Goal: Information Seeking & Learning: Learn about a topic

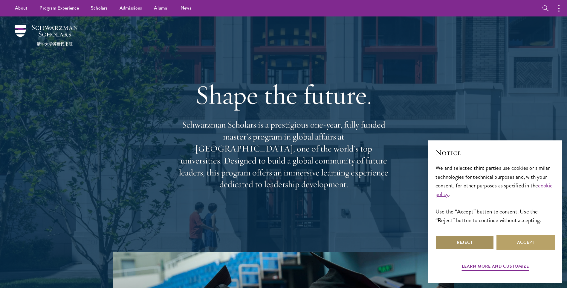
click at [449, 239] on button "Reject" at bounding box center [465, 242] width 59 height 14
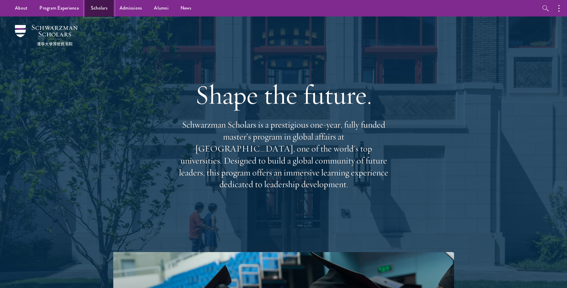
click at [93, 9] on link "Scholars" at bounding box center [99, 8] width 29 height 16
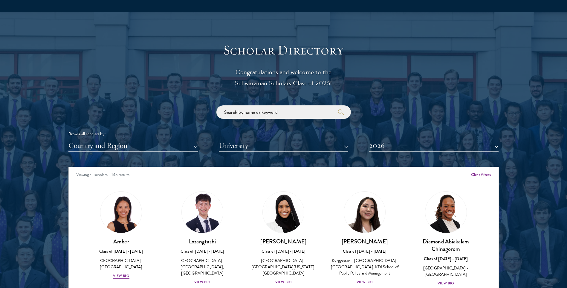
scroll to position [658, 0]
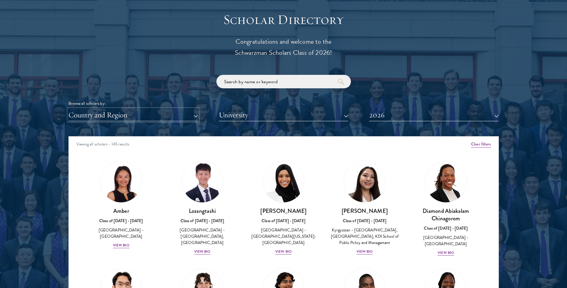
click at [196, 115] on button "Country and Region" at bounding box center [132, 115] width 129 height 12
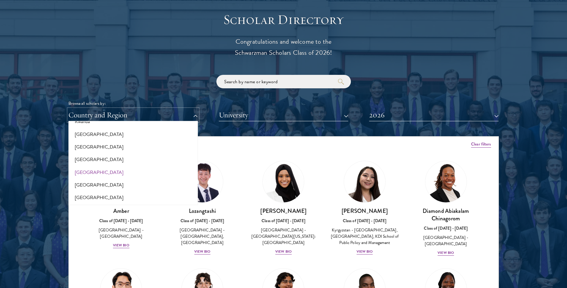
scroll to position [1016, 0]
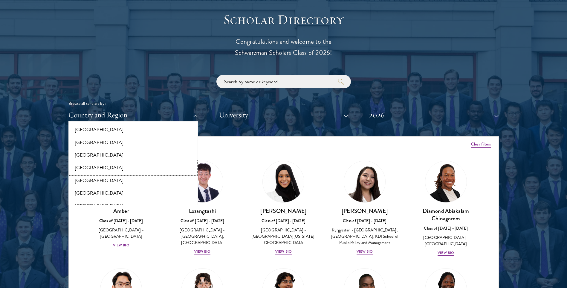
click at [94, 167] on button "[GEOGRAPHIC_DATA]" at bounding box center [133, 167] width 126 height 13
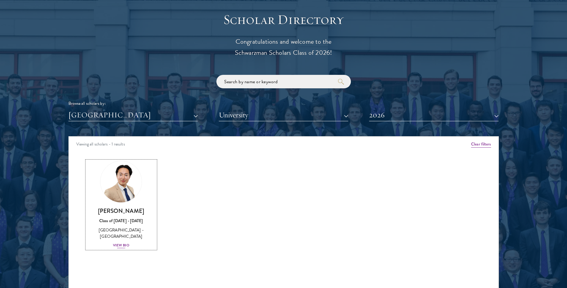
click at [123, 182] on img at bounding box center [120, 181] width 45 height 45
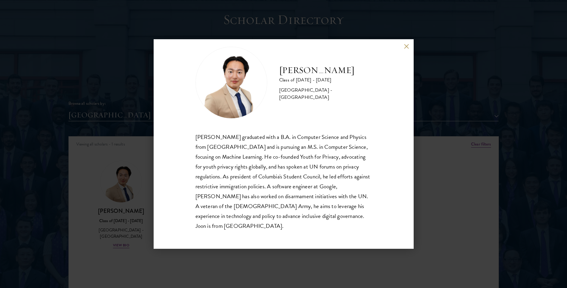
scroll to position [688, 0]
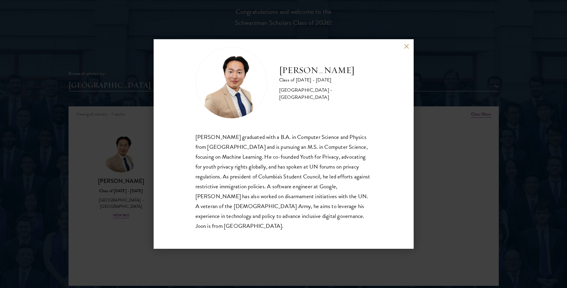
click at [406, 44] on button at bounding box center [406, 46] width 5 height 5
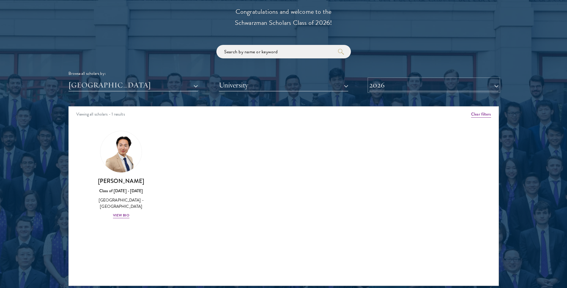
click at [497, 84] on button "2026" at bounding box center [433, 85] width 129 height 12
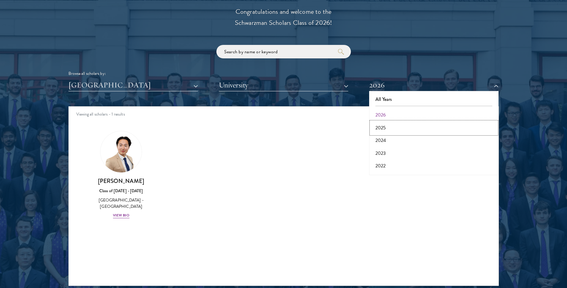
click at [382, 128] on button "2025" at bounding box center [434, 127] width 126 height 13
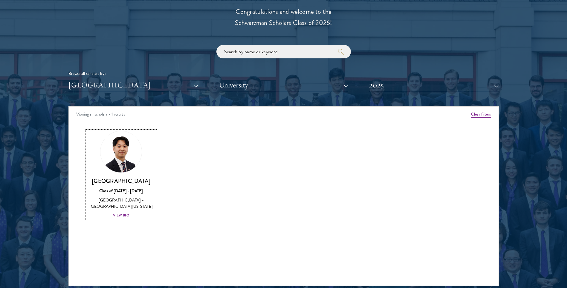
click at [121, 159] on img at bounding box center [120, 151] width 45 height 45
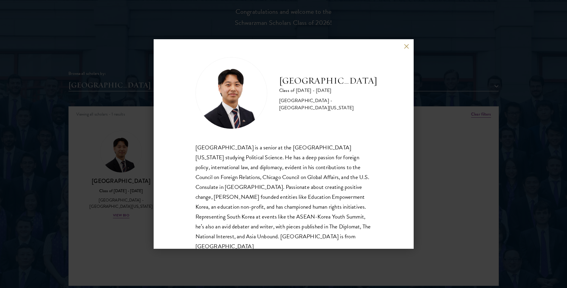
click at [405, 47] on button at bounding box center [406, 46] width 5 height 5
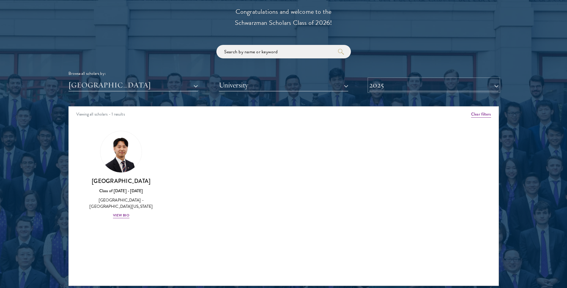
click at [496, 85] on button "2025" at bounding box center [433, 85] width 129 height 12
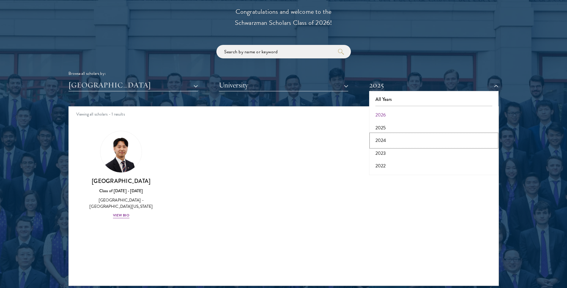
click at [383, 142] on button "2024" at bounding box center [434, 140] width 126 height 13
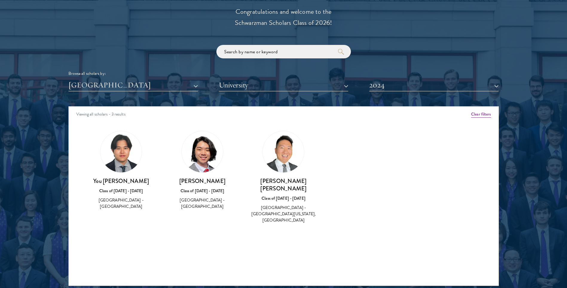
click at [278, 154] on img at bounding box center [283, 151] width 41 height 41
